Goal: Check status: Check status

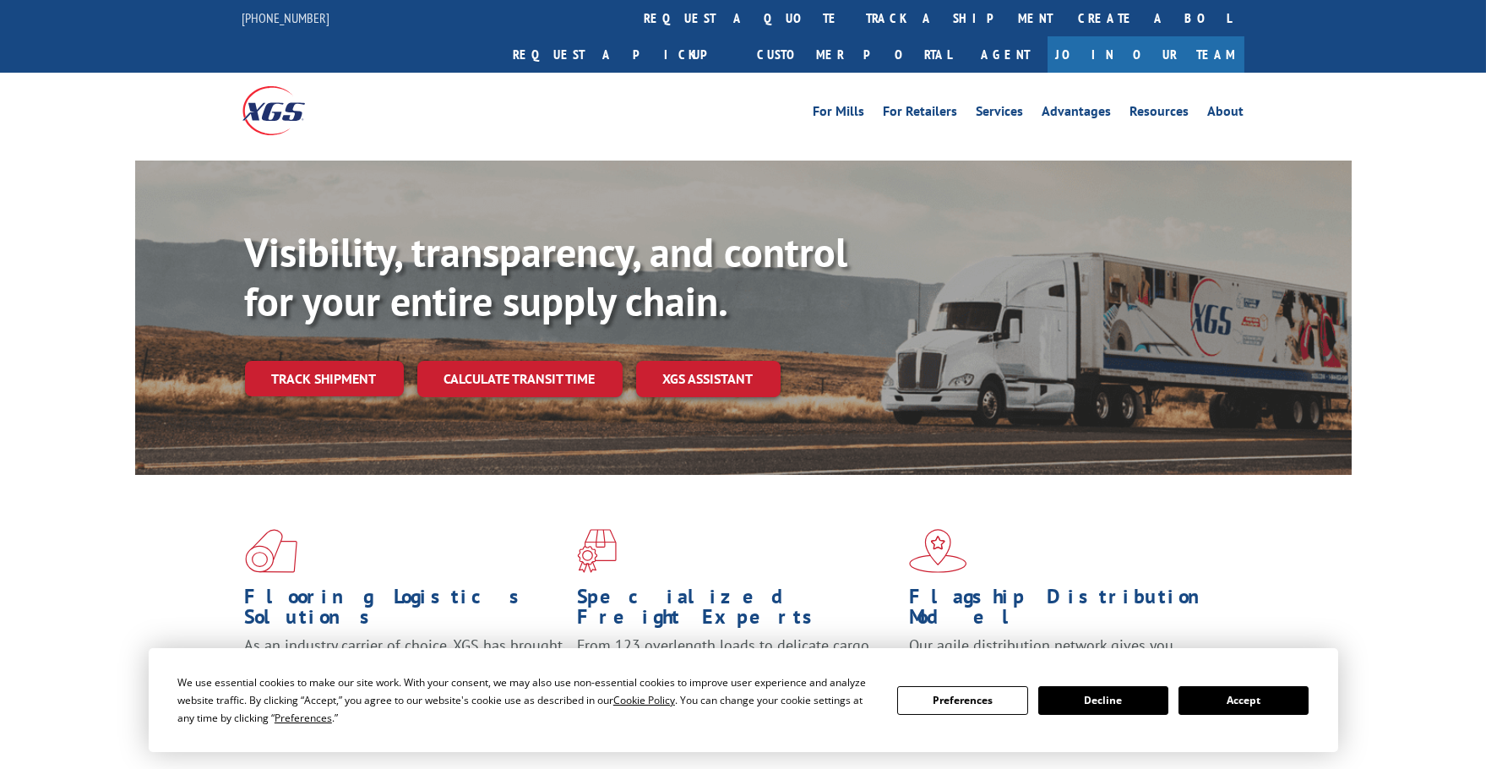
drag, startPoint x: 1226, startPoint y: 701, endPoint x: 1103, endPoint y: 679, distance: 125.3
click at [1227, 701] on button "Accept" at bounding box center [1244, 700] width 130 height 29
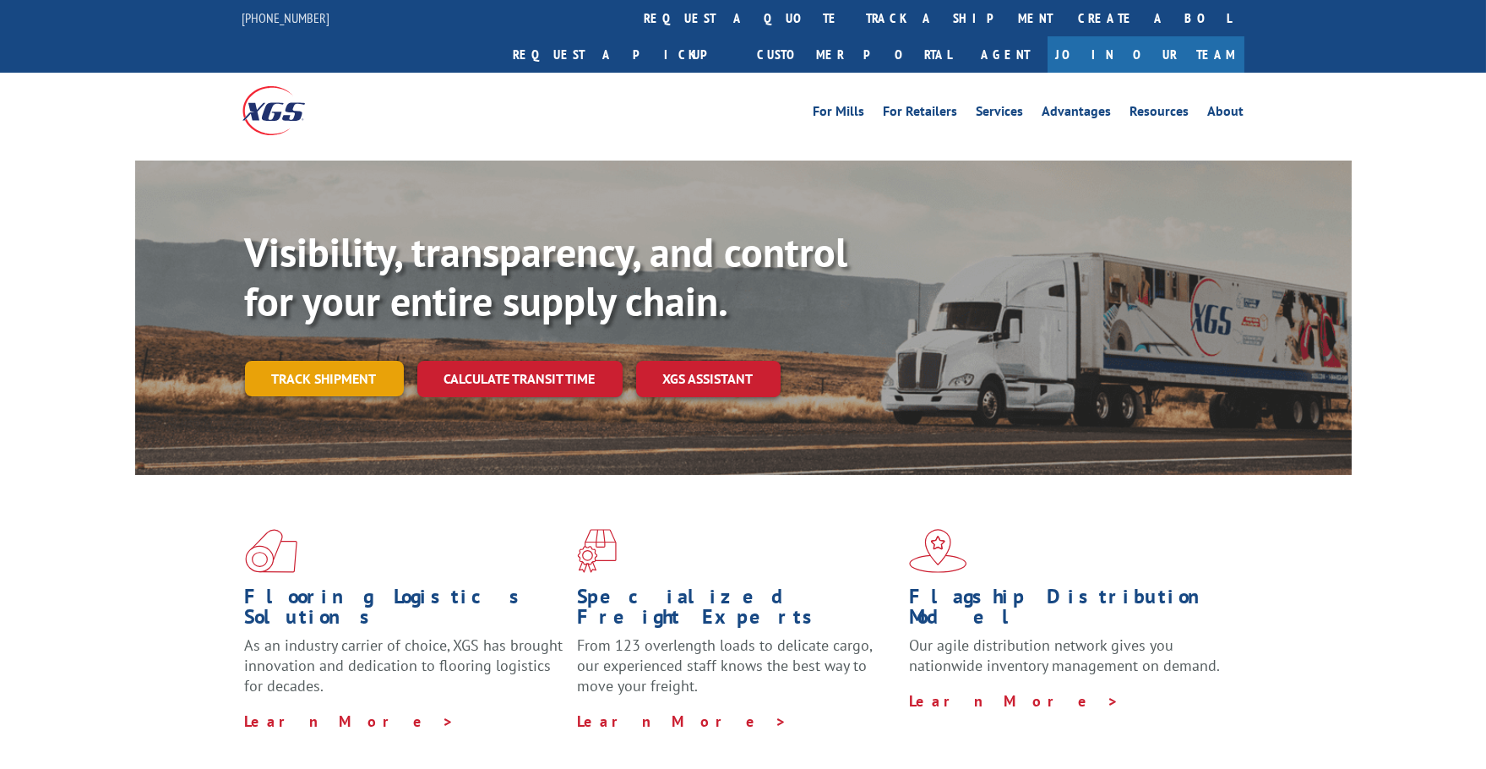
click at [316, 361] on link "Track shipment" at bounding box center [324, 378] width 159 height 35
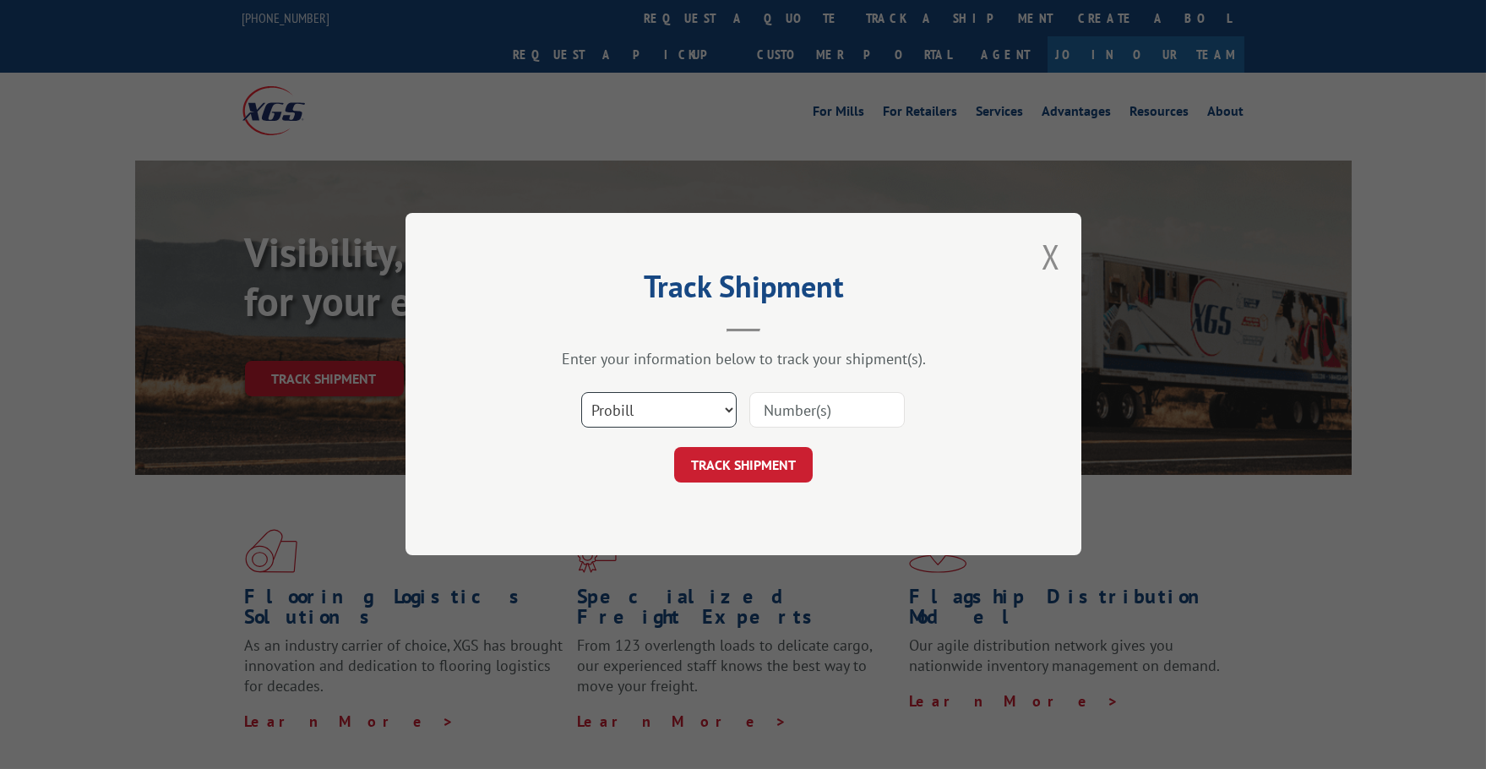
click at [685, 403] on select "Select category... Probill BOL PO" at bounding box center [658, 410] width 155 height 35
select select "po"
click at [581, 393] on select "Select category... Probill BOL PO" at bounding box center [658, 410] width 155 height 35
click at [836, 416] on input at bounding box center [827, 410] width 155 height 35
paste input "293954792"
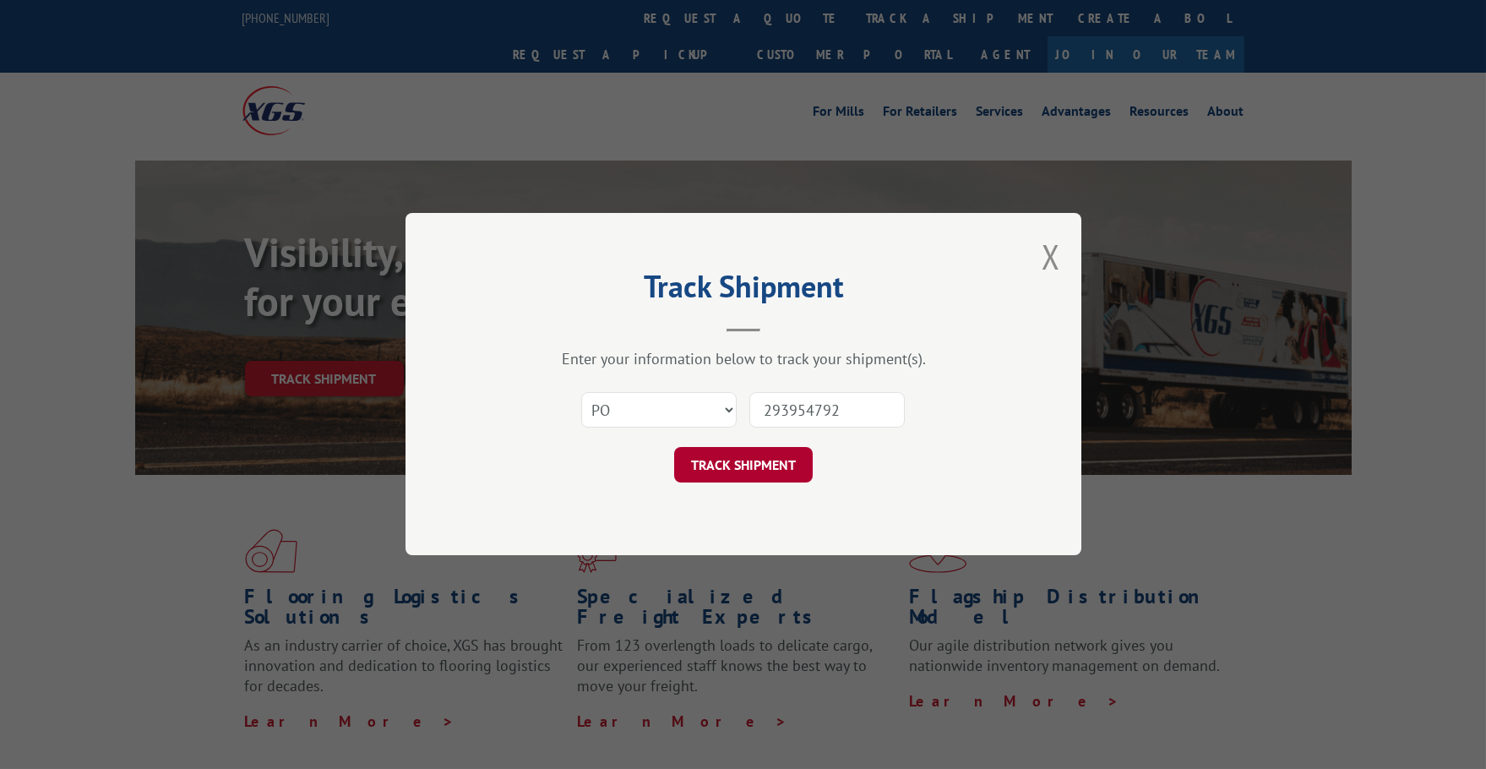
type input "293954792"
click at [773, 453] on button "TRACK SHIPMENT" at bounding box center [743, 465] width 139 height 35
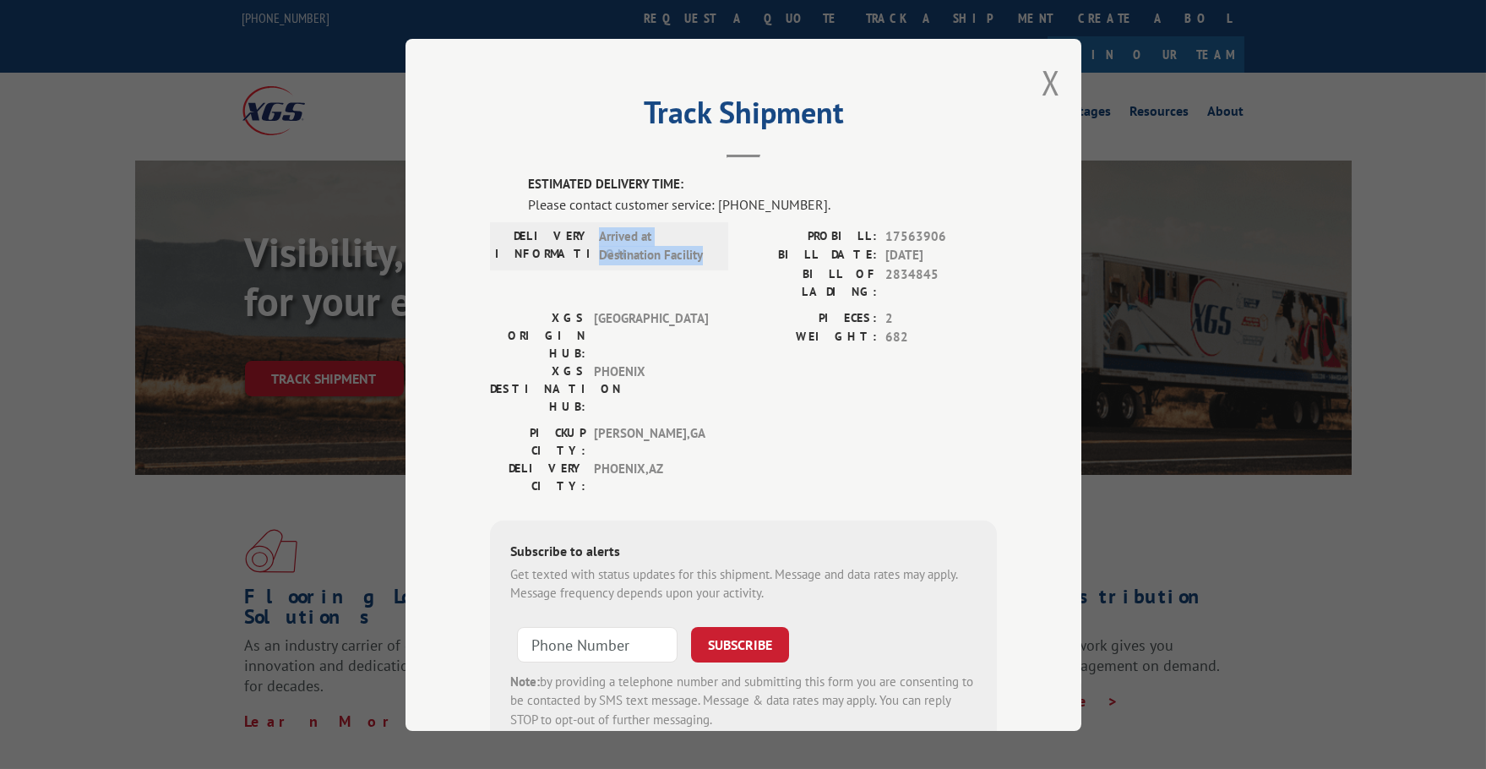
drag, startPoint x: 593, startPoint y: 238, endPoint x: 696, endPoint y: 257, distance: 104.8
click at [696, 257] on span "Arrived at Destination Facility" at bounding box center [656, 245] width 114 height 38
drag, startPoint x: 696, startPoint y: 257, endPoint x: 763, endPoint y: 268, distance: 67.7
click at [763, 268] on label "BILL OF LADING:" at bounding box center [811, 281] width 134 height 35
click at [1042, 76] on button "Close modal" at bounding box center [1051, 82] width 19 height 45
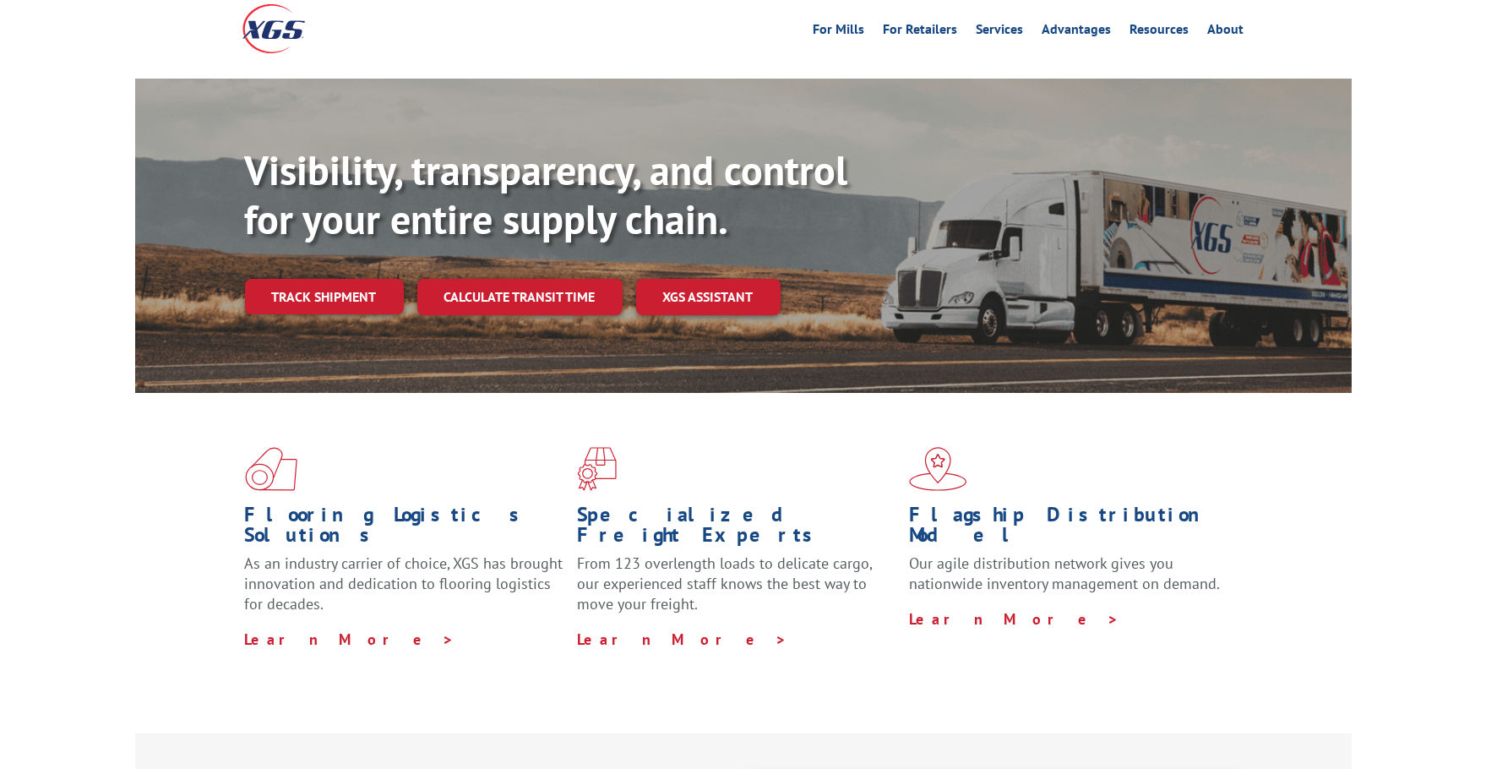
scroll to position [85, 0]
